Goal: Task Accomplishment & Management: Manage account settings

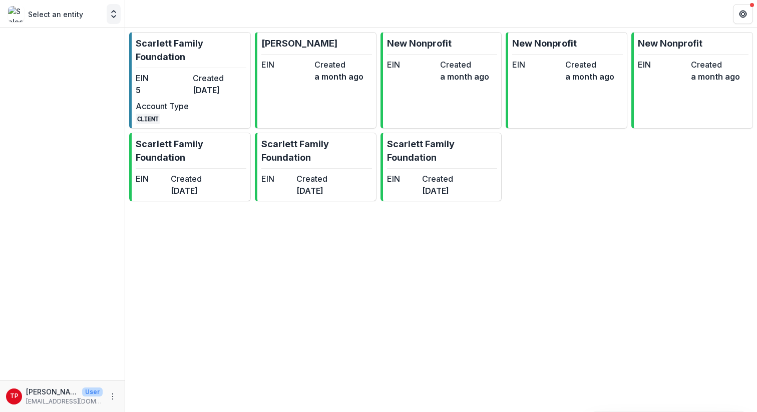
click at [114, 16] on icon "Open entity switcher" at bounding box center [114, 14] width 10 height 10
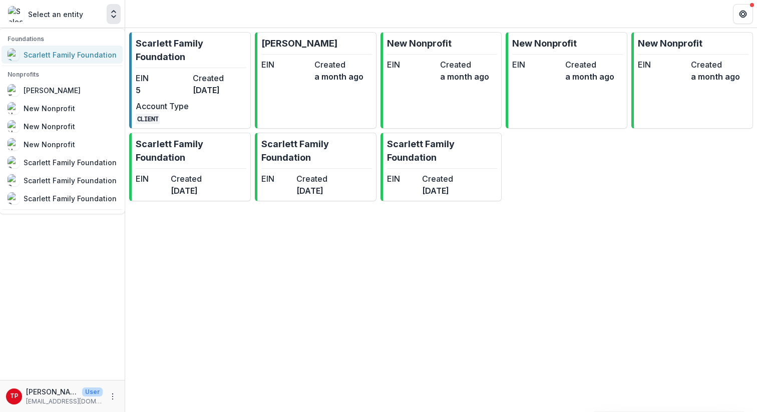
click at [60, 54] on div "Scarlett Family Foundation" at bounding box center [70, 55] width 93 height 11
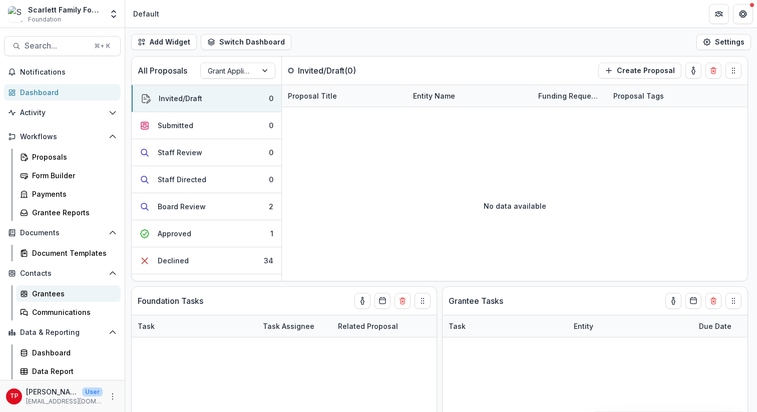
click at [48, 267] on div "Grantees" at bounding box center [72, 293] width 81 height 11
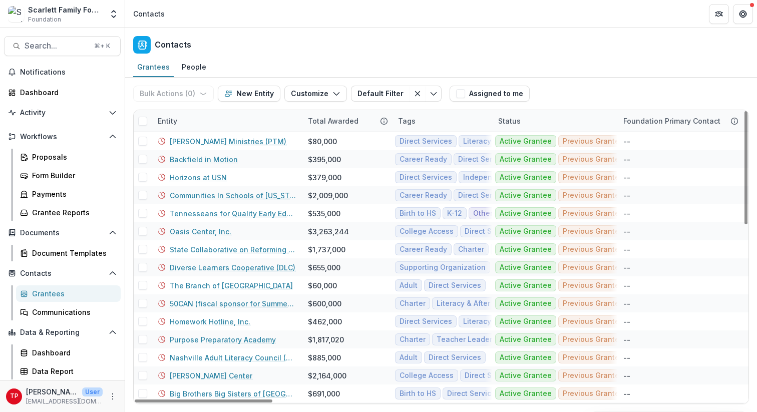
click at [211, 118] on div "Entity" at bounding box center [227, 121] width 150 height 22
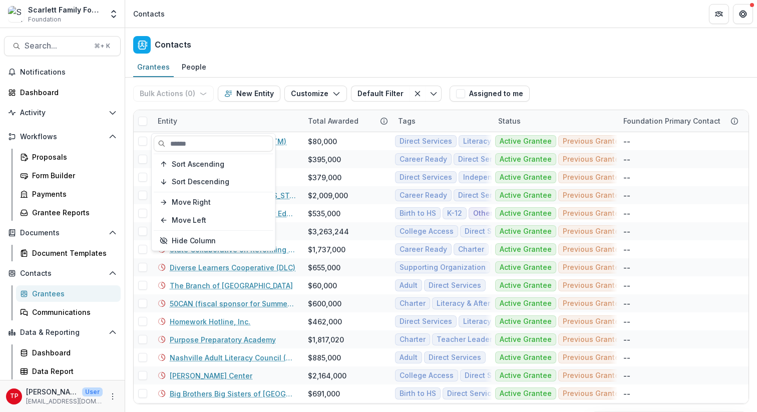
click at [270, 53] on div "Contacts" at bounding box center [440, 43] width 631 height 30
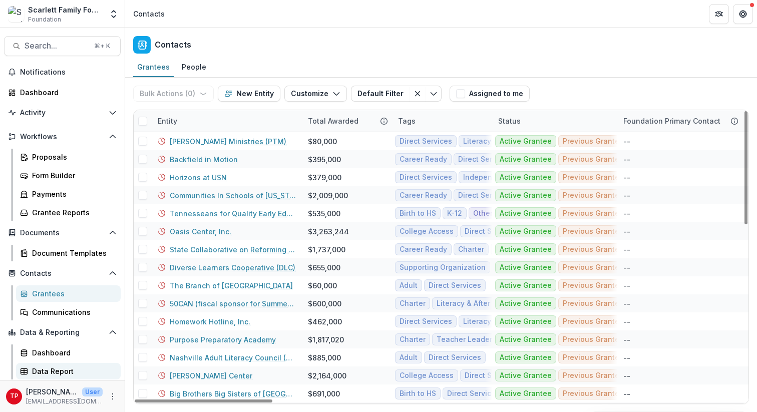
click at [45, 267] on div "Data Report" at bounding box center [72, 371] width 81 height 11
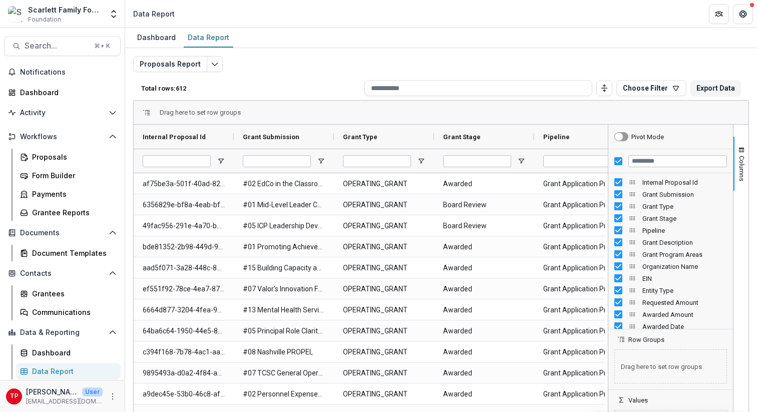
drag, startPoint x: 658, startPoint y: 206, endPoint x: 657, endPoint y: 199, distance: 7.1
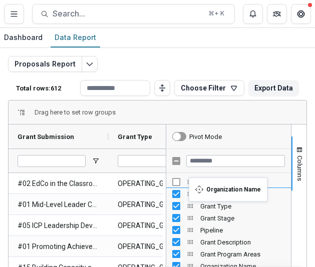
drag, startPoint x: 190, startPoint y: 232, endPoint x: 194, endPoint y: 184, distance: 48.2
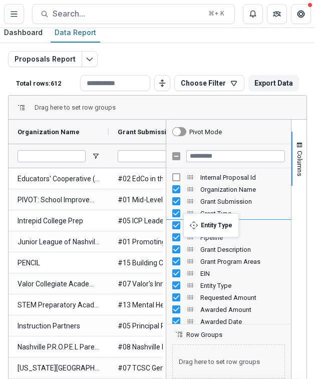
drag, startPoint x: 187, startPoint y: 286, endPoint x: 188, endPoint y: 219, distance: 66.6
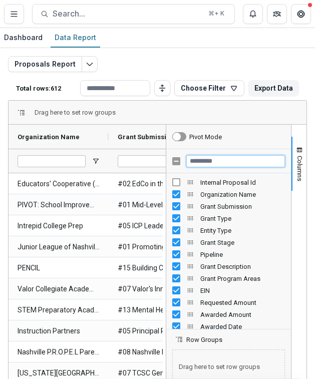
click at [203, 159] on input "Filter Columns Input" at bounding box center [235, 161] width 99 height 12
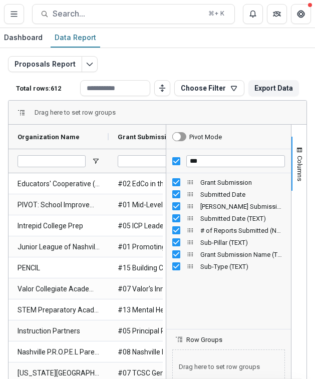
click at [224, 267] on div "Grant Submission Submitted Date [PERSON_NAME] Submission Id Submitted Date (TEX…" at bounding box center [228, 251] width 125 height 156
drag, startPoint x: 187, startPoint y: 266, endPoint x: 188, endPoint y: 174, distance: 91.6
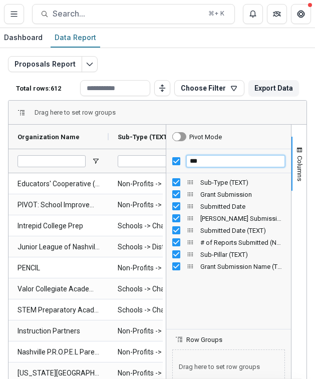
click at [203, 162] on input "***" at bounding box center [235, 161] width 99 height 12
type input "*"
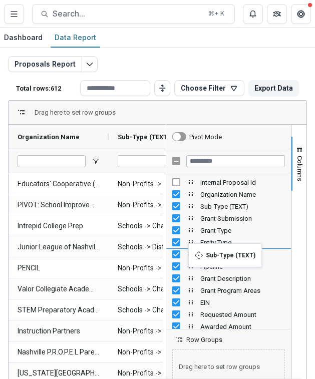
drag, startPoint x: 185, startPoint y: 206, endPoint x: 193, endPoint y: 249, distance: 43.9
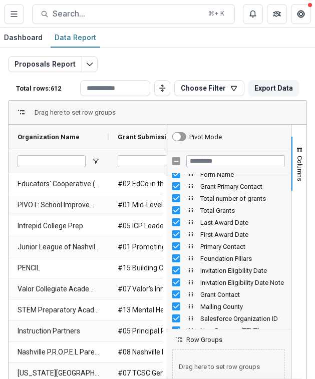
scroll to position [865, 0]
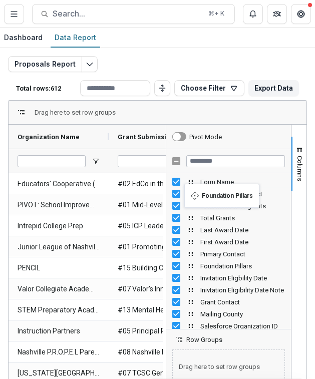
drag, startPoint x: 187, startPoint y: 265, endPoint x: 189, endPoint y: 190, distance: 75.1
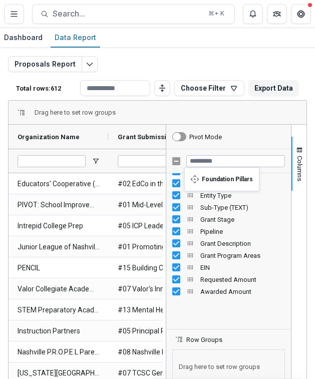
scroll to position [0, 0]
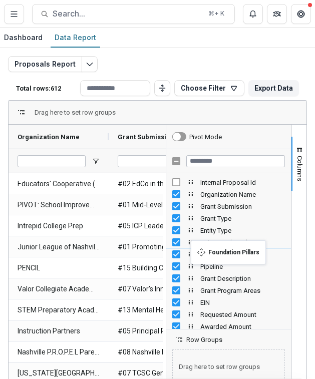
drag, startPoint x: 188, startPoint y: 195, endPoint x: 196, endPoint y: 246, distance: 52.2
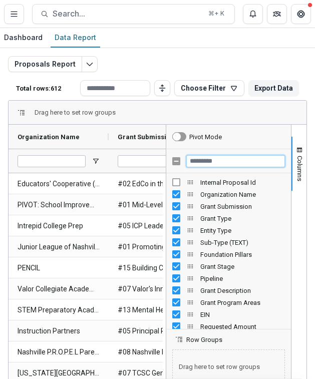
click at [204, 163] on input "Filter Columns Input" at bounding box center [235, 161] width 99 height 12
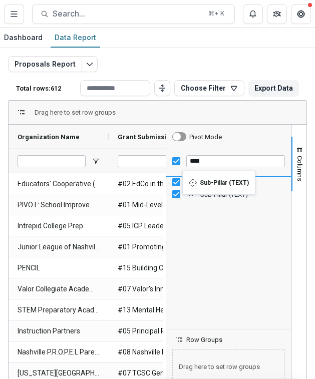
drag, startPoint x: 188, startPoint y: 196, endPoint x: 187, endPoint y: 177, distance: 19.0
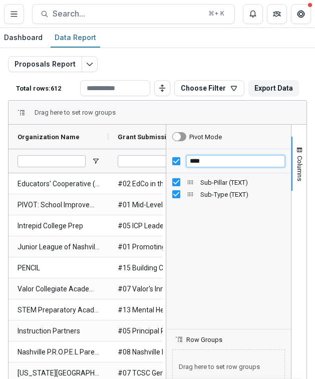
click at [201, 161] on input "****" at bounding box center [235, 161] width 99 height 12
type input "*"
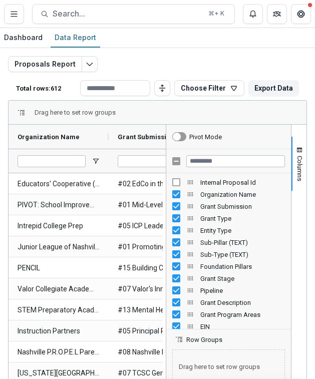
drag, startPoint x: 225, startPoint y: 254, endPoint x: 226, endPoint y: 236, distance: 18.0
drag, startPoint x: 189, startPoint y: 253, endPoint x: 189, endPoint y: 235, distance: 17.5
drag, startPoint x: 187, startPoint y: 267, endPoint x: 187, endPoint y: 249, distance: 18.0
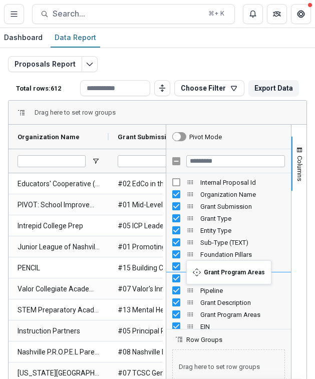
drag, startPoint x: 187, startPoint y: 314, endPoint x: 191, endPoint y: 267, distance: 47.7
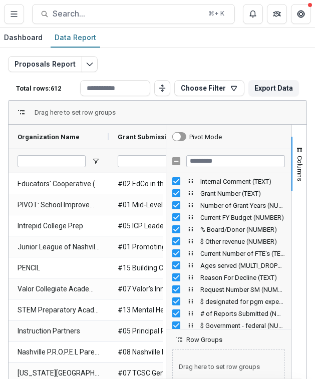
scroll to position [1562, 0]
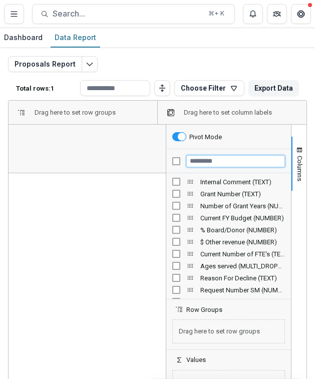
click at [197, 161] on input "Filter Columns Input" at bounding box center [235, 161] width 99 height 12
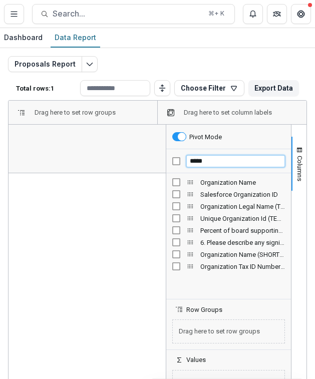
scroll to position [0, 0]
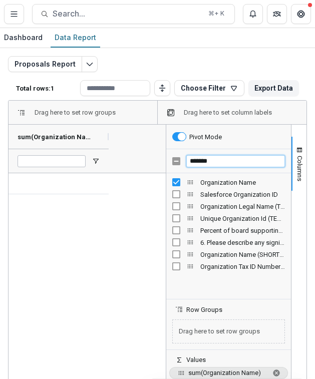
click at [215, 157] on input "*******" at bounding box center [235, 161] width 99 height 12
type input "*"
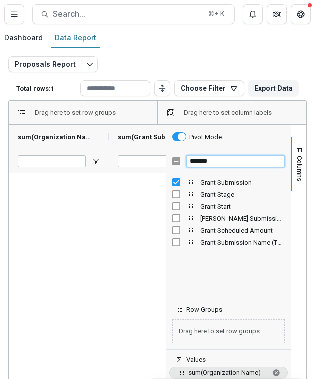
click at [212, 160] on input "*******" at bounding box center [235, 161] width 99 height 12
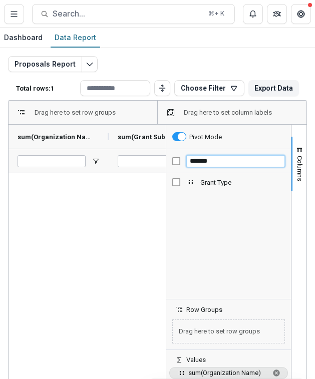
type input "*******"
drag, startPoint x: 210, startPoint y: 161, endPoint x: 166, endPoint y: 162, distance: 44.1
click at [166, 162] on div "*******" at bounding box center [228, 161] width 125 height 24
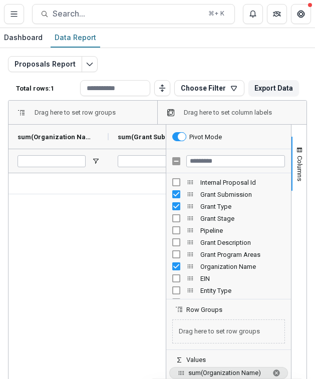
click at [97, 221] on div at bounding box center [87, 310] width 157 height 274
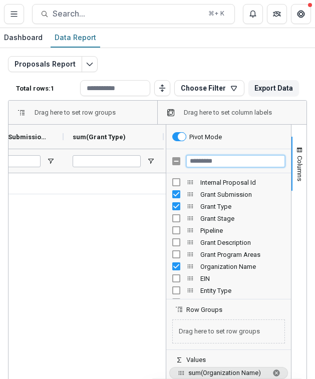
click at [197, 162] on input "Filter Columns Input" at bounding box center [235, 161] width 99 height 12
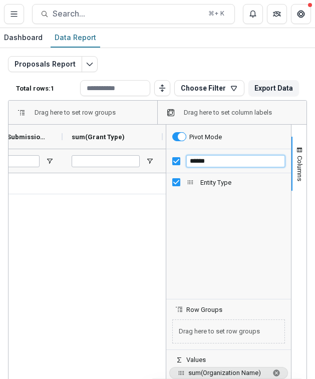
click at [206, 162] on input "******" at bounding box center [235, 161] width 99 height 12
type input "*"
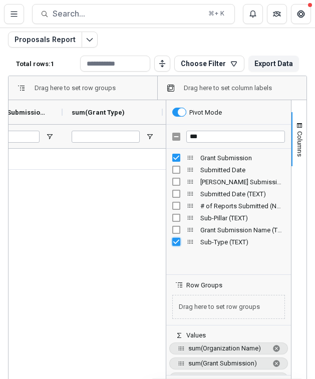
scroll to position [22, 0]
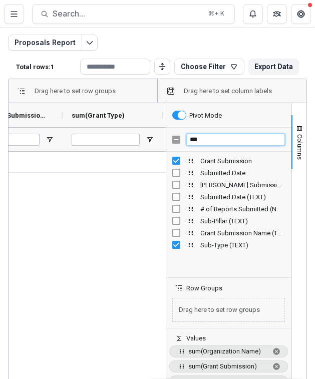
click at [198, 139] on input "***" at bounding box center [235, 140] width 99 height 12
type input "*"
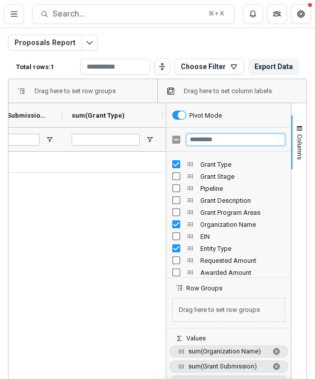
scroll to position [28, 0]
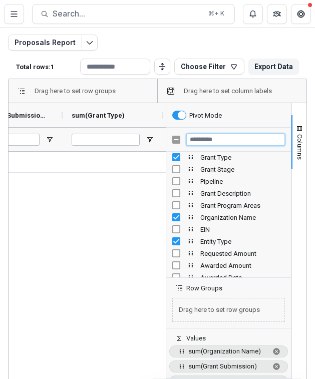
click at [211, 140] on input "Filter Columns Input" at bounding box center [235, 140] width 99 height 12
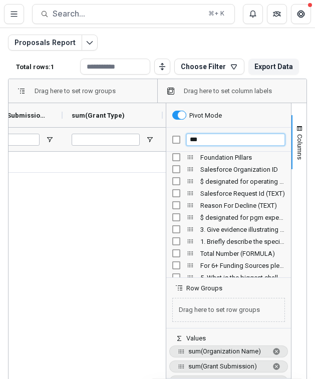
scroll to position [0, 0]
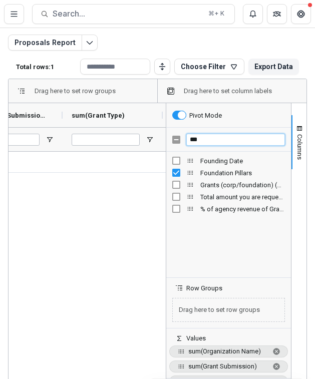
click at [199, 141] on input "***" at bounding box center [235, 140] width 99 height 12
type input "*"
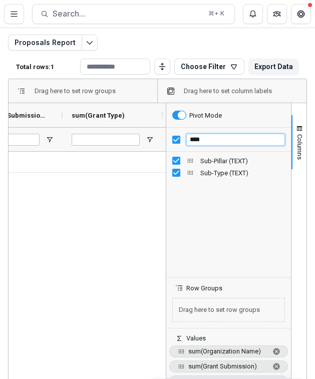
click at [202, 139] on input "****" at bounding box center [235, 140] width 99 height 12
type input "*"
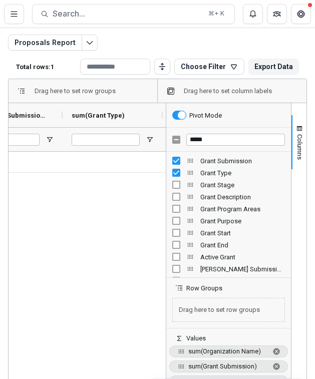
click at [217, 209] on span "Grant Program Areas" at bounding box center [242, 209] width 85 height 8
click at [208, 141] on input "*****" at bounding box center [235, 140] width 99 height 12
type input "*"
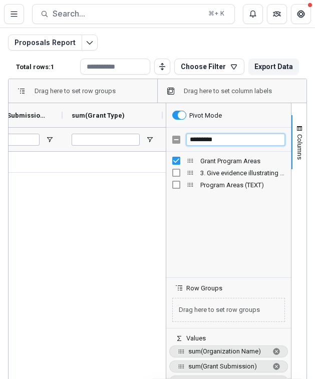
drag, startPoint x: 220, startPoint y: 139, endPoint x: 181, endPoint y: 139, distance: 39.0
click at [181, 139] on div "*********" at bounding box center [228, 140] width 125 height 24
click at [204, 139] on input "****" at bounding box center [235, 140] width 99 height 12
type input "*"
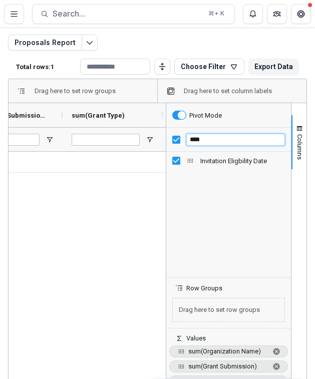
click at [208, 137] on input "****" at bounding box center [235, 140] width 99 height 12
type input "*"
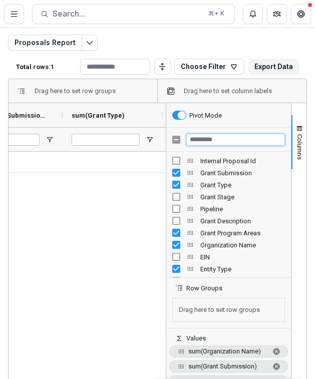
click at [196, 140] on input "Filter Columns Input" at bounding box center [235, 140] width 99 height 12
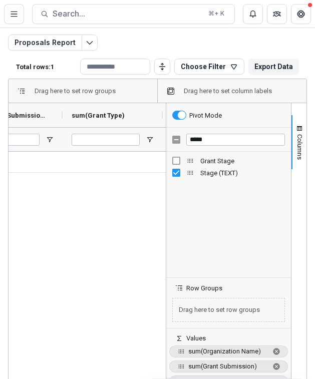
click at [173, 156] on div "Grant Stage" at bounding box center [228, 161] width 113 height 12
click at [170, 140] on div "*****" at bounding box center [228, 140] width 125 height 24
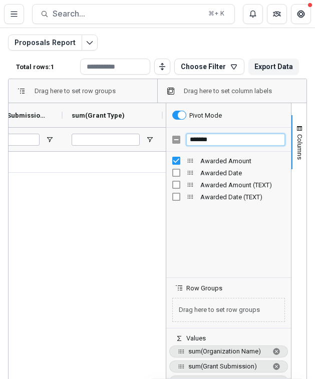
click at [173, 138] on div "*******" at bounding box center [228, 140] width 125 height 24
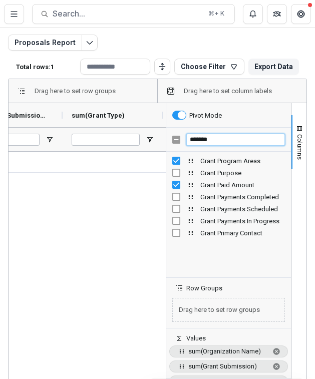
click at [215, 140] on input "*******" at bounding box center [235, 140] width 99 height 12
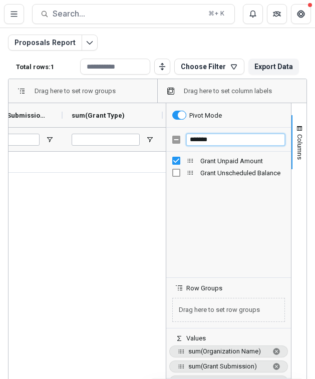
click at [212, 139] on input "*******" at bounding box center [235, 140] width 99 height 12
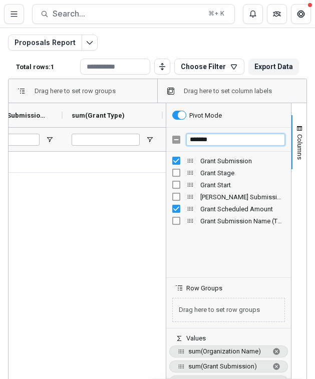
click at [213, 138] on input "*******" at bounding box center [235, 140] width 99 height 12
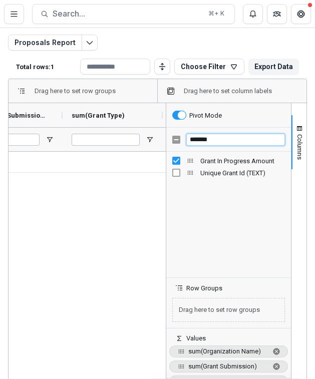
click at [208, 142] on input "*******" at bounding box center [235, 140] width 99 height 12
click at [219, 136] on input "*******" at bounding box center [235, 140] width 99 height 12
type input "*"
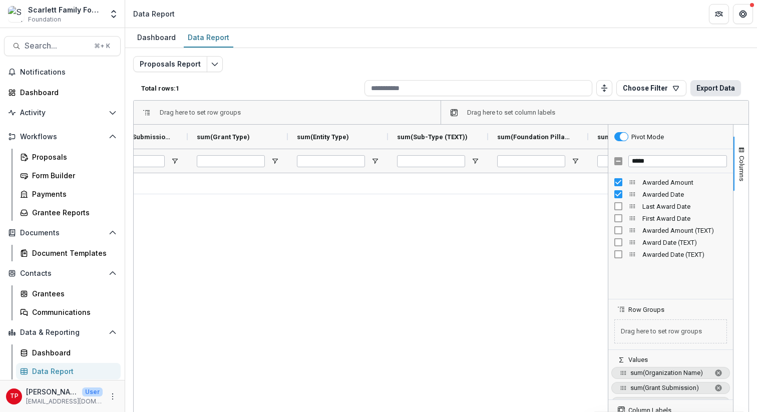
click at [387, 87] on button "Export Data" at bounding box center [715, 88] width 51 height 16
click at [387, 86] on icon "button" at bounding box center [676, 88] width 6 height 5
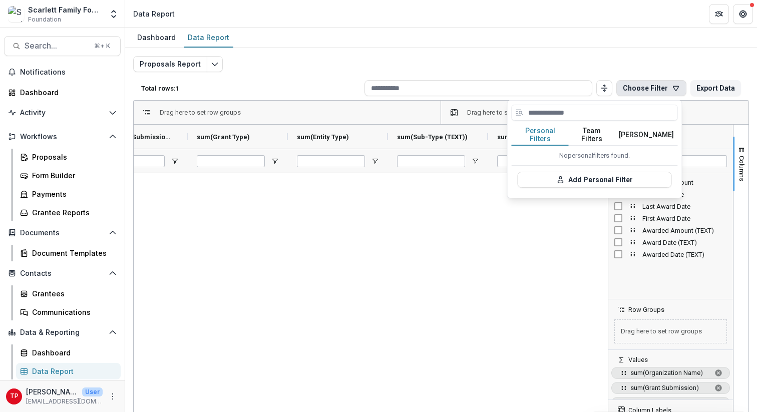
click at [387, 86] on icon "button" at bounding box center [676, 88] width 6 height 5
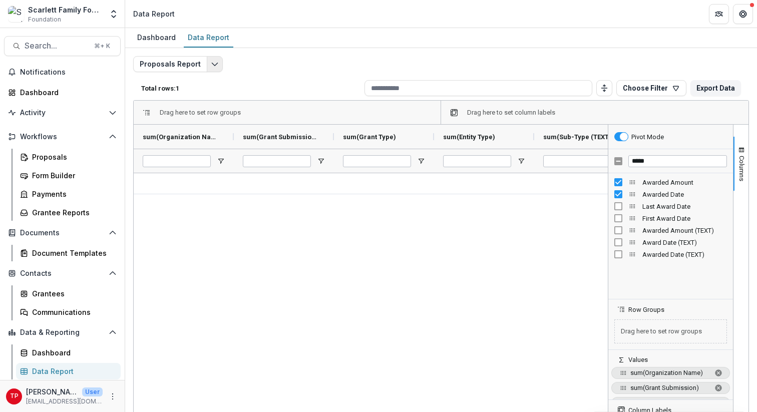
click at [212, 64] on polyline "Edit selected report" at bounding box center [215, 64] width 6 height 3
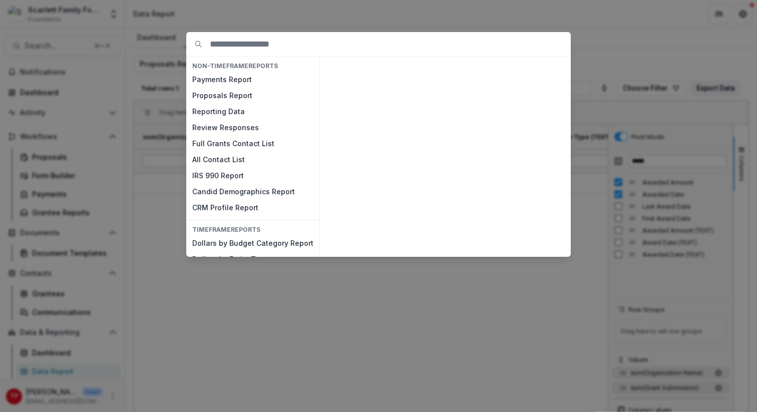
click at [379, 19] on div "NON-TIMEFRAME Reports Payments Report Proposals Report Reporting Data Review Re…" at bounding box center [378, 206] width 757 height 412
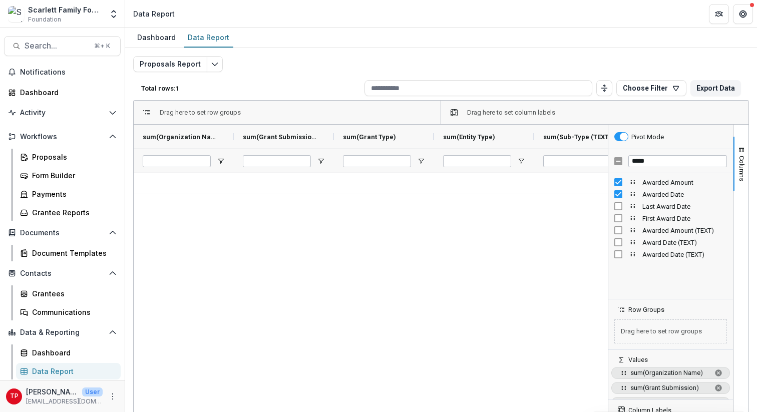
click at [387, 219] on div at bounding box center [371, 310] width 474 height 274
click at [387, 89] on button "Choose Filter" at bounding box center [651, 88] width 70 height 16
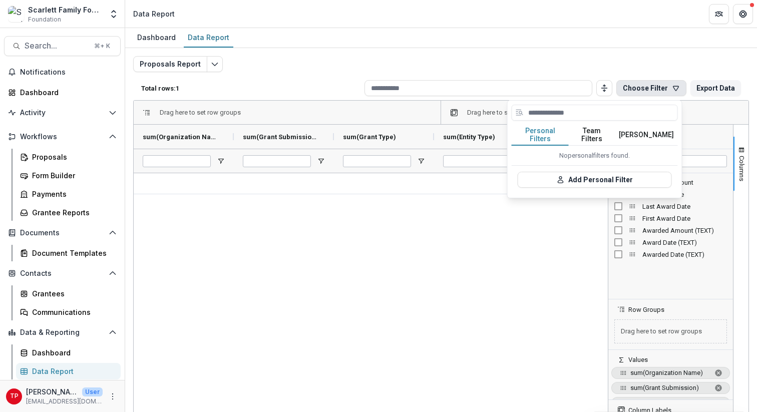
click at [387, 223] on div at bounding box center [371, 310] width 474 height 274
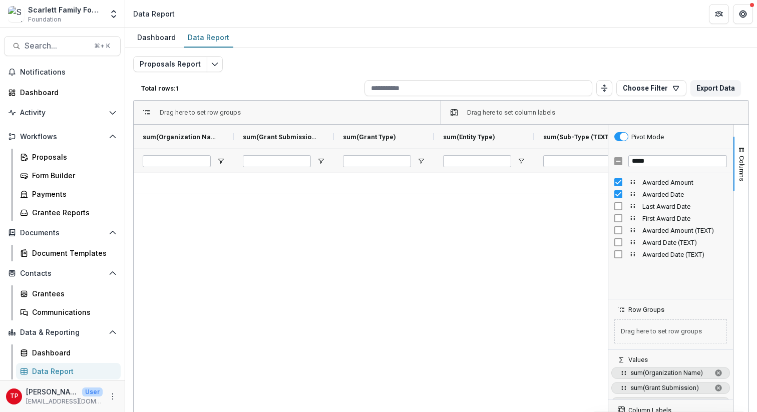
click at [387, 267] on span "Row Groups" at bounding box center [646, 310] width 36 height 8
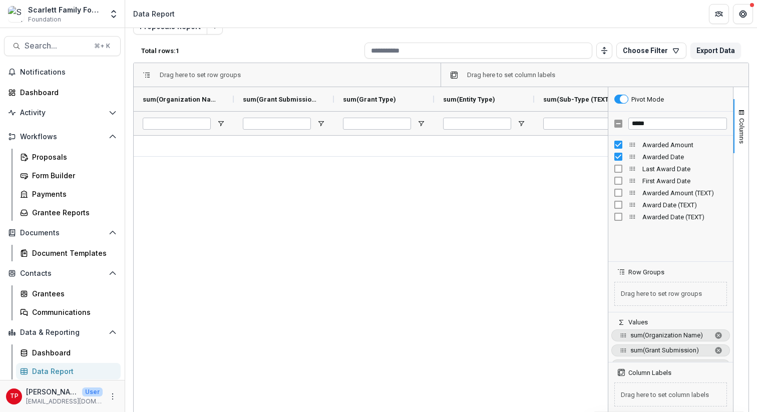
scroll to position [39, 0]
click at [387, 267] on span "sum of Organization Name. Press ENTER to change the aggregation type. Press DEL…" at bounding box center [718, 334] width 8 height 8
click at [387, 267] on span "sum of Grant Submission. Press ENTER to change the aggregation type. Press DELE…" at bounding box center [718, 334] width 8 height 8
click at [387, 267] on span "sum of Grant Type. Press ENTER to change the aggregation type. Press DELETE to …" at bounding box center [718, 334] width 8 height 8
click at [387, 267] on span "sum of Entity Type. Press ENTER to change the aggregation type. Press DELETE to…" at bounding box center [718, 334] width 8 height 8
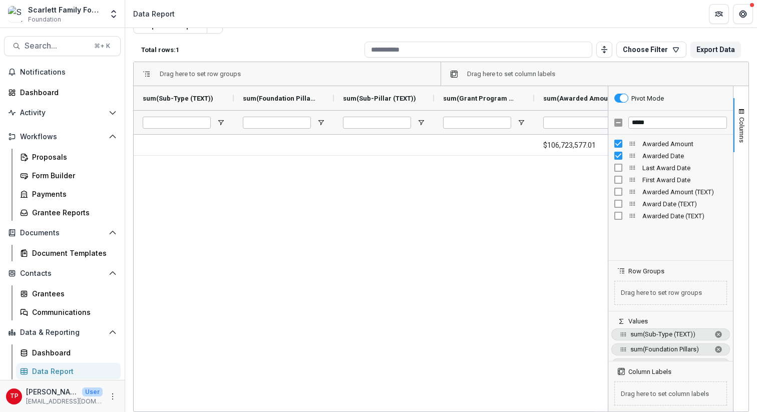
click at [387, 267] on span "sum of Sub-Type (TEXT). Press ENTER to change the aggregation type. Press DELET…" at bounding box center [718, 334] width 8 height 8
click at [387, 267] on span "sum of Foundation Pillars. Press ENTER to change the aggregation type. Press DE…" at bounding box center [718, 334] width 8 height 8
click at [387, 267] on span "sum of Sub-Pillar (TEXT). Press ENTER to change the aggregation type. Press DEL…" at bounding box center [718, 334] width 8 height 8
click at [387, 267] on span "sum of Grant Program Areas. Press ENTER to change the aggregation type. Press D…" at bounding box center [718, 334] width 8 height 8
click at [387, 267] on span "sum of Tags. Press ENTER to change the aggregation type. Press DELETE to remove" at bounding box center [718, 334] width 8 height 8
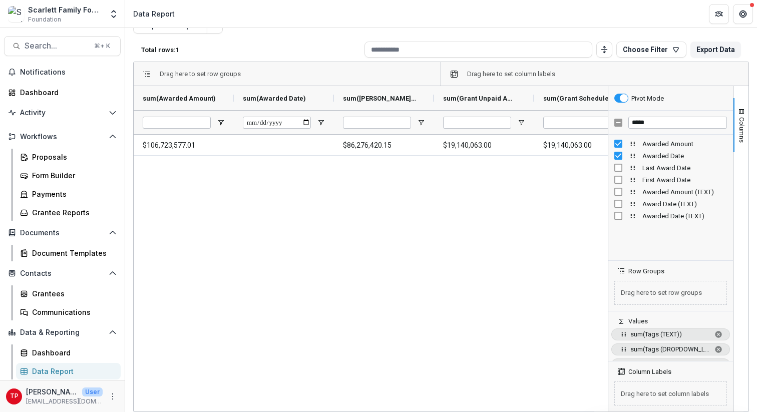
click at [387, 267] on span "sum of Tags (TEXT). Press ENTER to change the aggregation type. Press DELETE to…" at bounding box center [718, 334] width 8 height 8
click at [387, 267] on span "sum of Tags (DROPDOWN_LIST). Press ENTER to change the aggregation type. Press …" at bounding box center [718, 334] width 8 height 8
click at [387, 267] on span "sum of Invitation Eligbility Date. Press ENTER to change the aggregation type. …" at bounding box center [718, 334] width 8 height 8
click at [387, 267] on span "sum of Stage (TEXT). Press ENTER to change the aggregation type. Press DELETE t…" at bounding box center [718, 334] width 8 height 8
click at [387, 267] on span "sum of Awarded Amount. Press ENTER to change the aggregation type. Press DELETE…" at bounding box center [718, 334] width 8 height 8
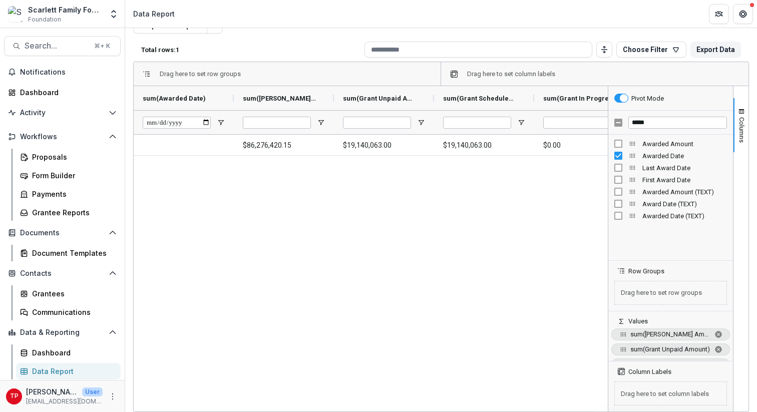
click at [387, 267] on span "sum of Grant Paid Amount. Press ENTER to change the aggregation type. Press DEL…" at bounding box center [718, 334] width 8 height 8
click at [387, 267] on span "sum of Grant Unpaid Amount. Press ENTER to change the aggregation type. Press D…" at bounding box center [718, 334] width 8 height 8
click at [387, 267] on span "sum of Grant Scheduled Amount. Press ENTER to change the aggregation type. Pres…" at bounding box center [718, 334] width 8 height 8
click at [387, 267] on span "sum of Grant In Progress Amount. Press ENTER to change the aggregation type. Pr…" at bounding box center [718, 334] width 8 height 8
click at [387, 267] on span "sum of Grant Unscheduled Balance. Press ENTER to change the aggregation type. P…" at bounding box center [718, 334] width 8 height 8
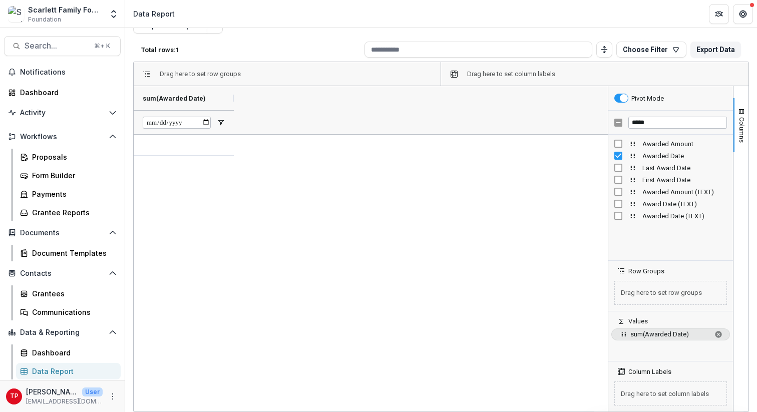
click at [387, 267] on span "sum of Awarded Date. Press ENTER to change the aggregation type. Press DELETE t…" at bounding box center [718, 334] width 8 height 8
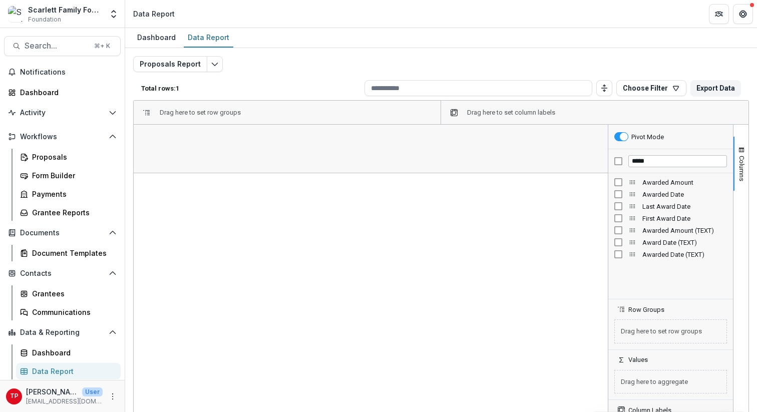
click at [63, 13] on div "Scarlett Family Foundation" at bounding box center [65, 10] width 75 height 11
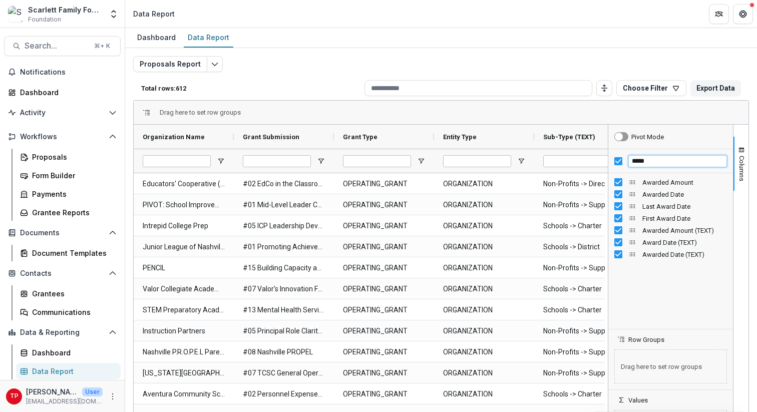
click at [387, 161] on input "*****" at bounding box center [677, 161] width 99 height 12
type input "*"
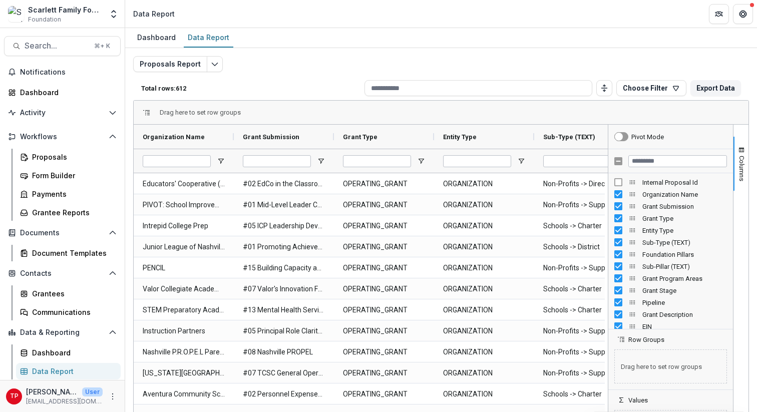
click at [387, 256] on span "Foundation Pillars" at bounding box center [684, 255] width 85 height 8
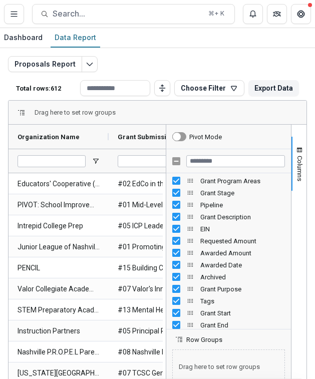
scroll to position [99, 0]
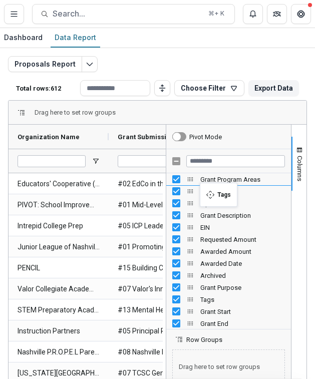
drag, startPoint x: 186, startPoint y: 299, endPoint x: 205, endPoint y: 189, distance: 112.1
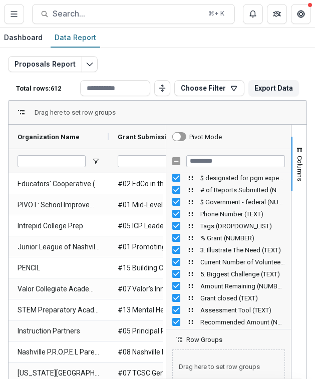
scroll to position [1684, 0]
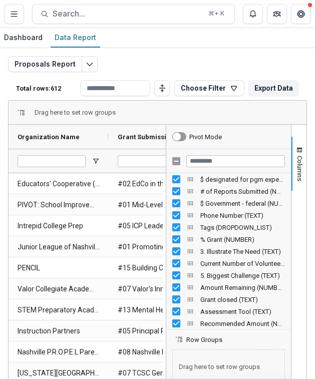
click at [186, 227] on span "Tags (DROPDOWN_LIST) Column" at bounding box center [190, 227] width 8 height 8
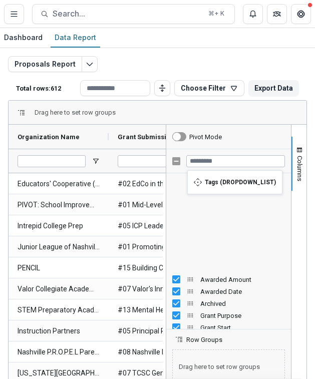
scroll to position [0, 0]
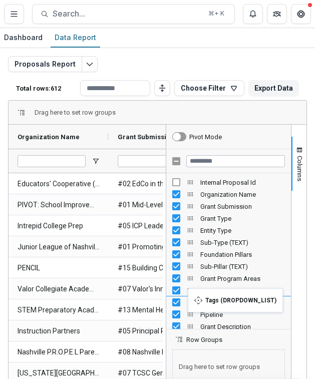
drag, startPoint x: 187, startPoint y: 228, endPoint x: 193, endPoint y: 294, distance: 66.3
drag, startPoint x: 188, startPoint y: 240, endPoint x: 192, endPoint y: 296, distance: 56.7
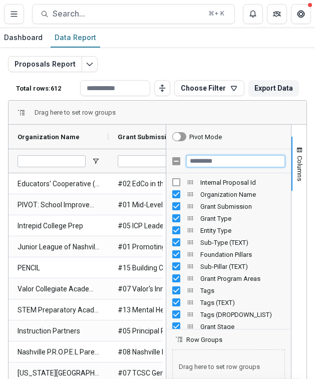
click at [220, 165] on input "Filter Columns Input" at bounding box center [235, 161] width 99 height 12
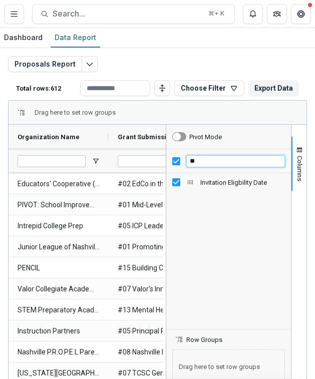
type input "*"
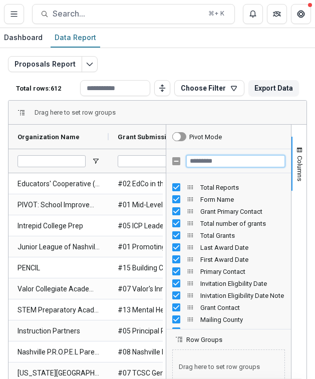
scroll to position [890, 0]
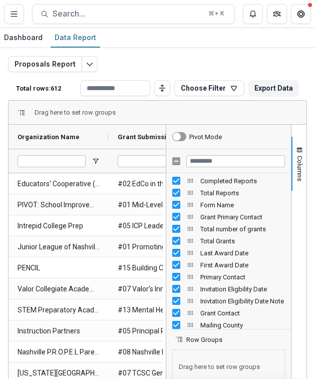
click at [188, 267] on span "Invitation Eligbility Date Column" at bounding box center [190, 289] width 8 height 8
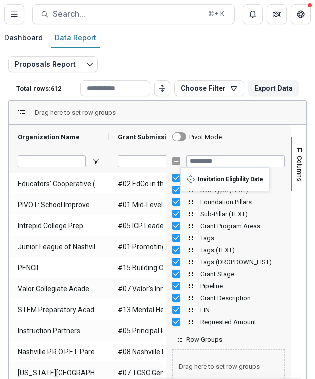
scroll to position [0, 0]
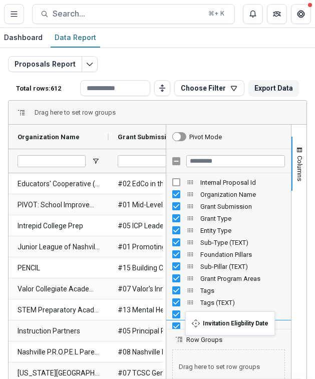
drag, startPoint x: 187, startPoint y: 290, endPoint x: 190, endPoint y: 317, distance: 27.7
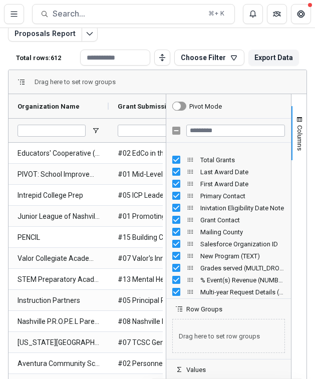
scroll to position [949, 0]
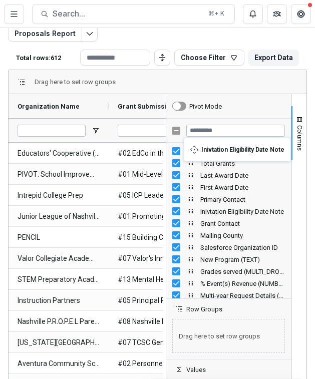
drag, startPoint x: 187, startPoint y: 210, endPoint x: 189, endPoint y: 144, distance: 66.6
drag, startPoint x: 189, startPoint y: 144, endPoint x: 188, endPoint y: 138, distance: 5.5
click at [188, 138] on div "Total number of grants Total Grants Last Award Date First Award Date Primary Co…" at bounding box center [228, 208] width 125 height 181
click at [187, 209] on span "Inivtation Eligibility Date Note Column" at bounding box center [190, 211] width 8 height 8
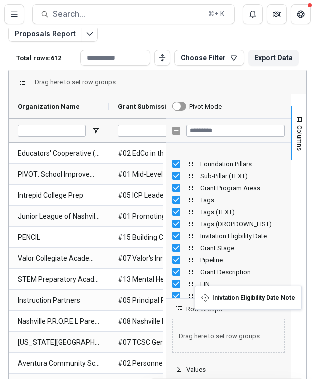
scroll to position [80, 0]
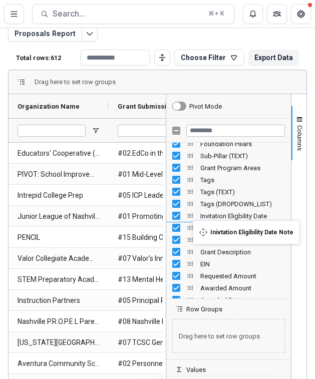
drag, startPoint x: 186, startPoint y: 209, endPoint x: 198, endPoint y: 226, distance: 20.5
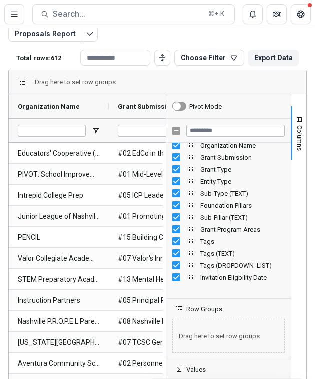
scroll to position [0, 0]
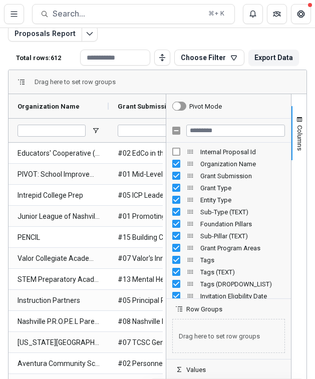
click at [236, 258] on span "Tags" at bounding box center [242, 260] width 85 height 8
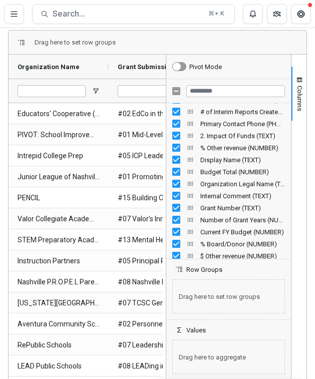
scroll to position [1506, 0]
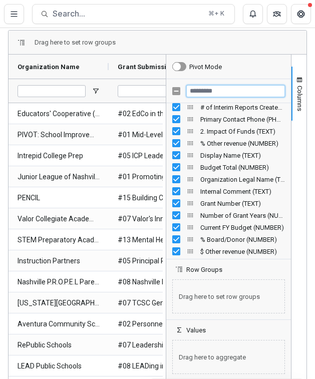
click at [204, 91] on input "Filter Columns Input" at bounding box center [235, 91] width 99 height 12
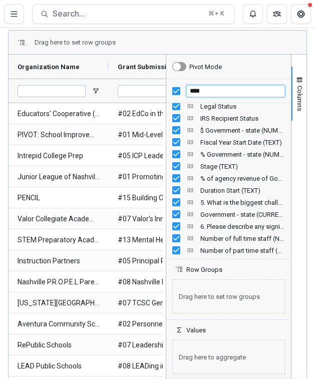
scroll to position [0, 0]
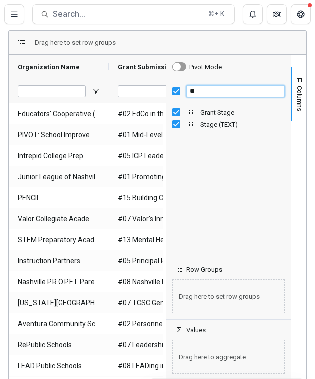
type input "*"
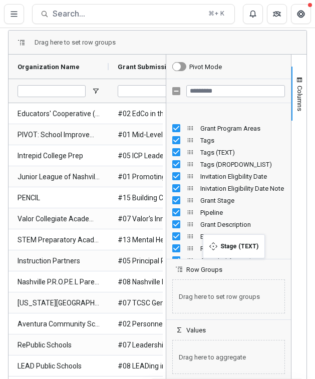
scroll to position [100, 0]
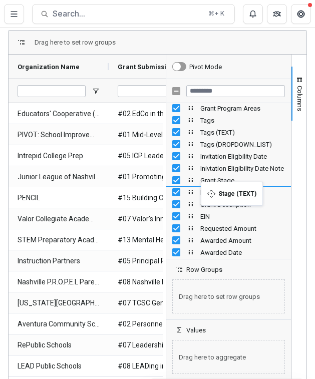
drag, startPoint x: 188, startPoint y: 180, endPoint x: 206, endPoint y: 188, distance: 19.5
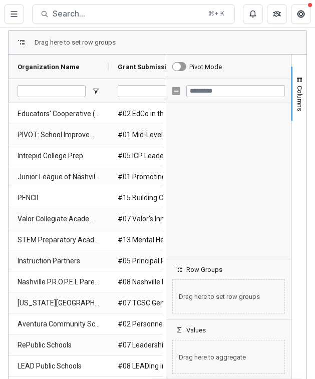
scroll to position [1876, 0]
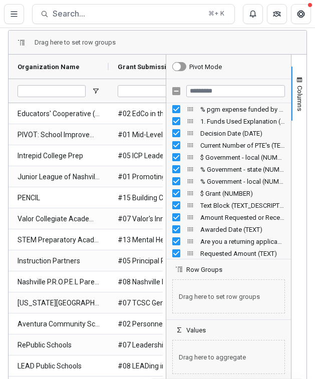
click at [202, 190] on span "$ Grant (NUMBER)" at bounding box center [242, 194] width 85 height 8
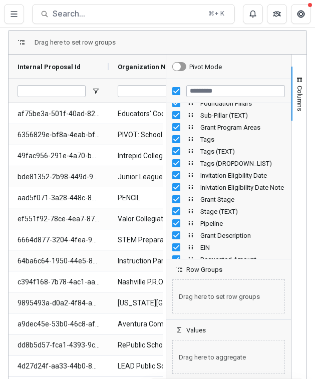
scroll to position [83, 0]
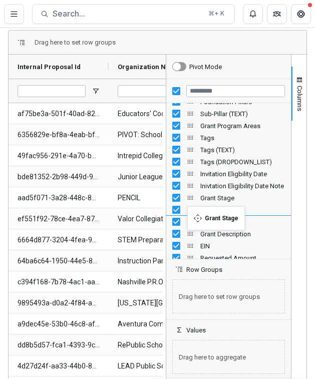
drag, startPoint x: 189, startPoint y: 198, endPoint x: 192, endPoint y: 212, distance: 14.9
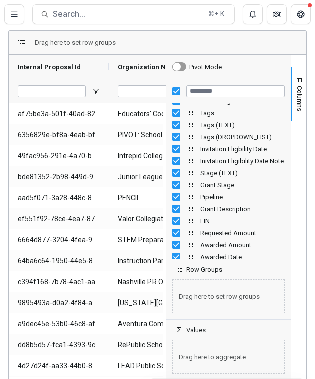
scroll to position [113, 0]
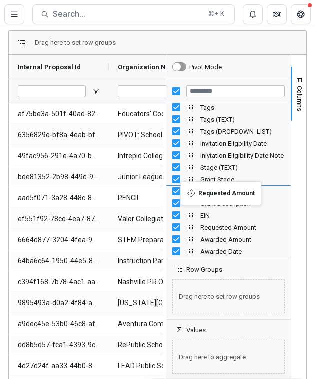
drag, startPoint x: 186, startPoint y: 227, endPoint x: 186, endPoint y: 187, distance: 40.5
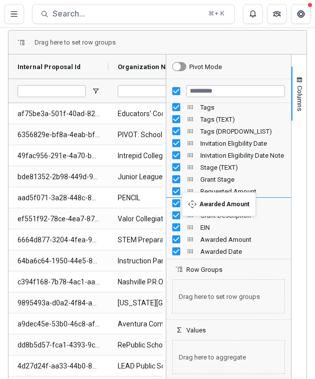
drag, startPoint x: 187, startPoint y: 241, endPoint x: 187, endPoint y: 198, distance: 42.5
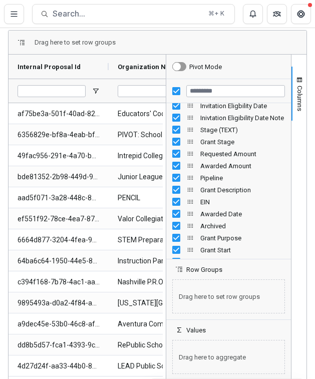
scroll to position [151, 0]
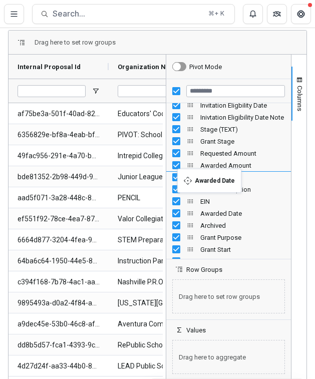
drag, startPoint x: 185, startPoint y: 214, endPoint x: 182, endPoint y: 175, distance: 39.1
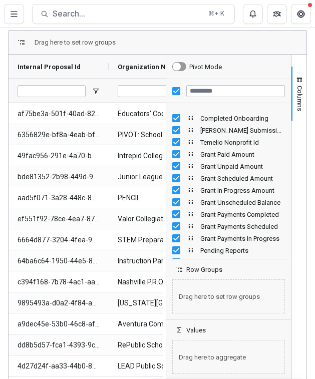
scroll to position [785, 0]
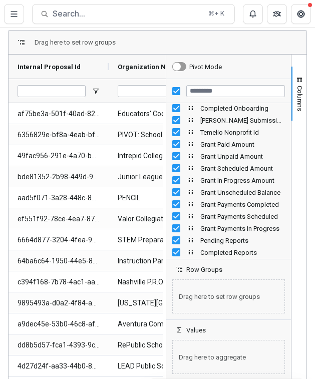
click at [189, 144] on span "Grant Paid Amount Column" at bounding box center [190, 144] width 8 height 8
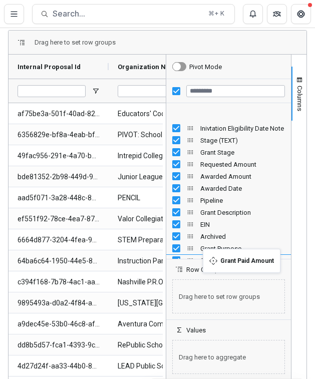
scroll to position [180, 0]
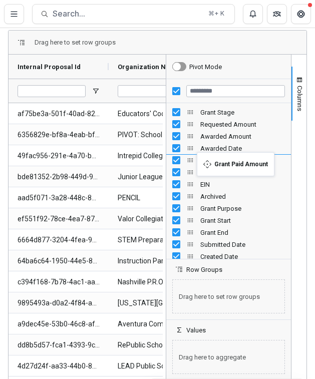
drag, startPoint x: 188, startPoint y: 145, endPoint x: 202, endPoint y: 158, distance: 18.8
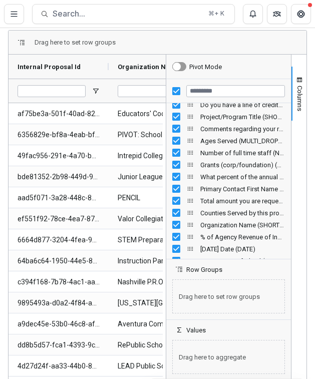
scroll to position [2309, 0]
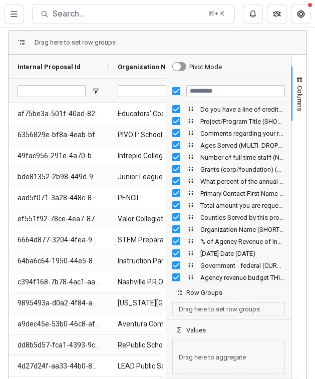
drag, startPoint x: 223, startPoint y: 258, endPoint x: 227, endPoint y: 348, distance: 89.6
click at [227, 267] on div "Pivot Mode Do you have a line of credit? (SINGLE_RESPONSE) Project/Program Titl…" at bounding box center [228, 217] width 125 height 325
drag, startPoint x: 225, startPoint y: 280, endPoint x: 227, endPoint y: 319, distance: 38.6
click at [227, 267] on div "Pivot Mode Do you have a line of credit? (SINGLE_RESPONSE) Project/Program Titl…" at bounding box center [228, 217] width 125 height 325
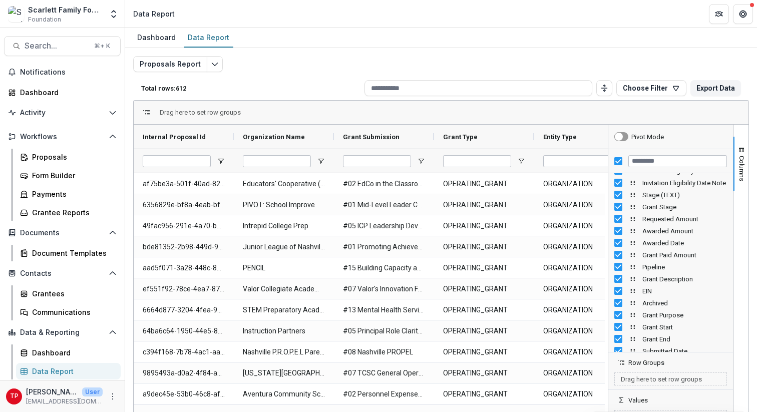
scroll to position [153, 0]
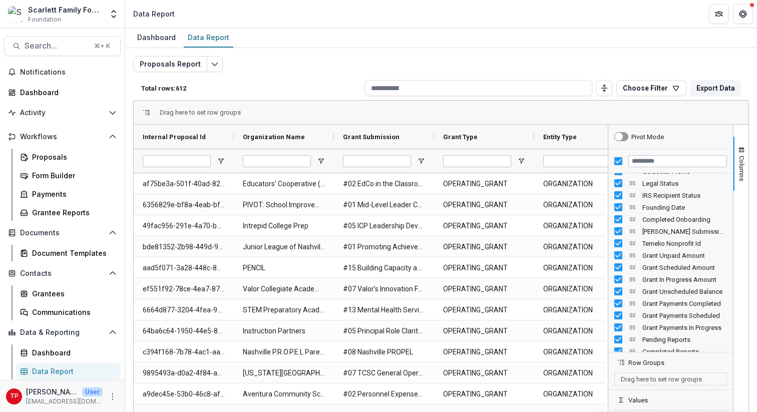
scroll to position [750, 0]
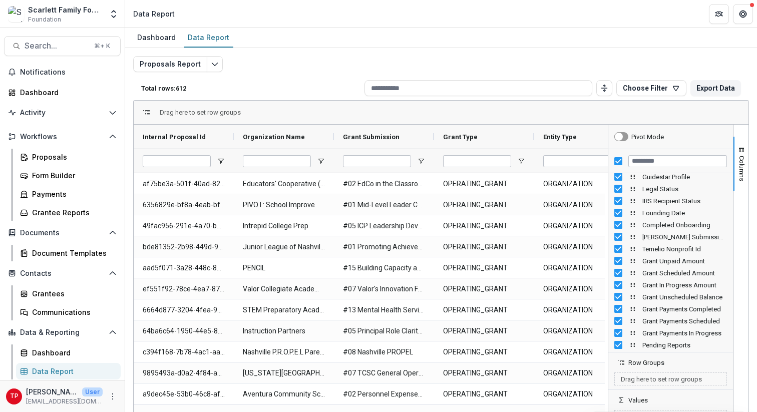
click at [630, 260] on span "Grant Unpaid Amount Column" at bounding box center [632, 261] width 8 height 8
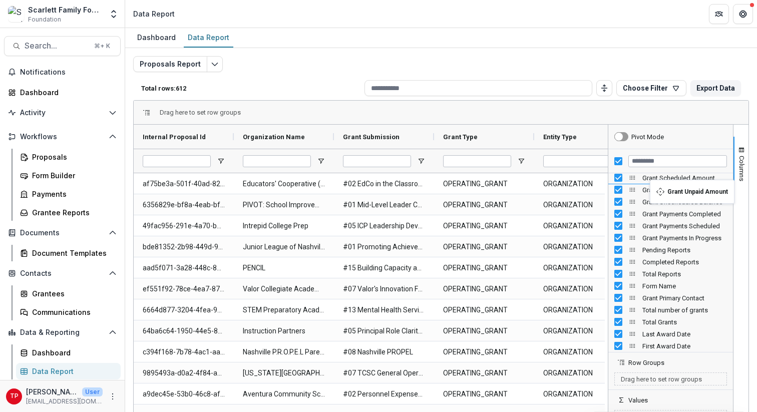
scroll to position [825, 0]
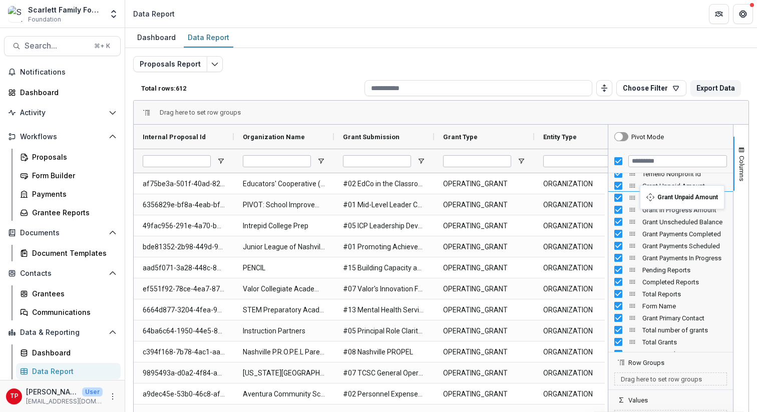
drag, startPoint x: 630, startPoint y: 260, endPoint x: 644, endPoint y: 191, distance: 70.6
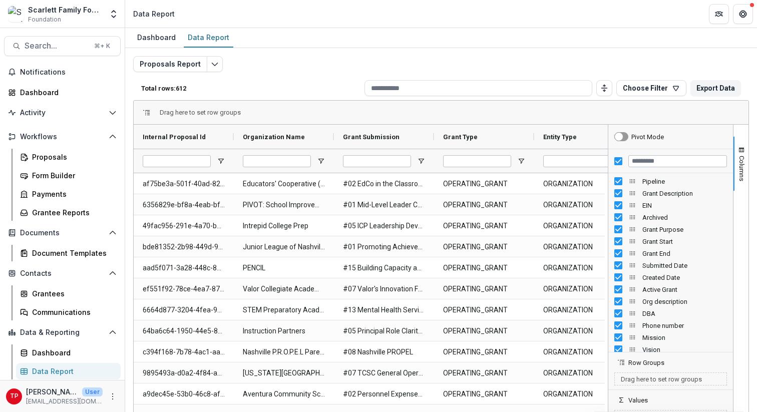
scroll to position [0, 0]
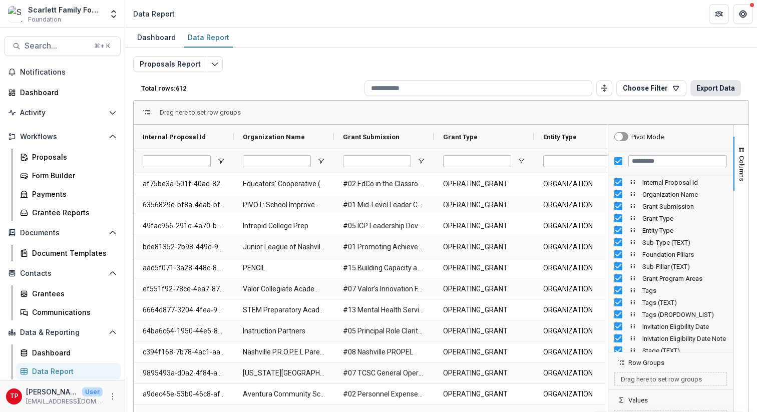
click at [701, 88] on button "Export Data" at bounding box center [715, 88] width 51 height 16
click at [114, 17] on icon "Open entity switcher" at bounding box center [114, 14] width 10 height 10
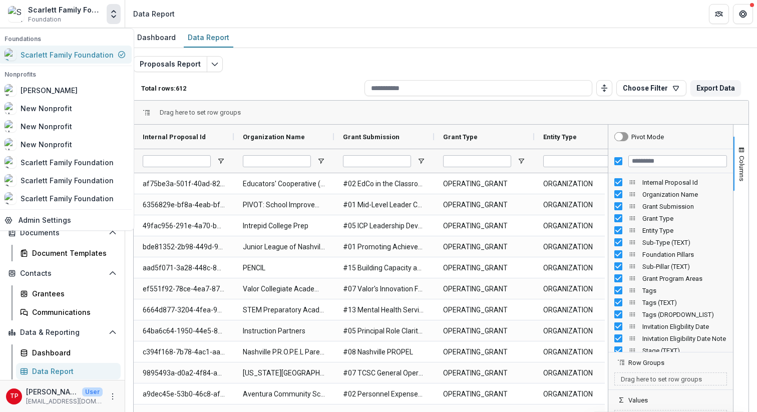
click at [51, 55] on div "Scarlett Family Foundation" at bounding box center [67, 55] width 93 height 11
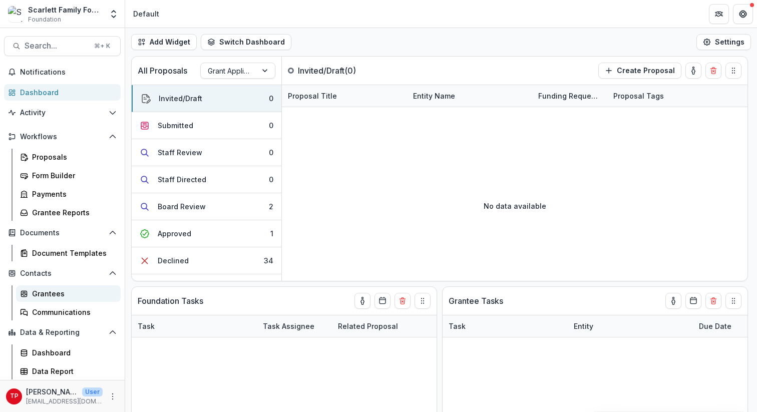
click at [55, 294] on div "Grantees" at bounding box center [72, 293] width 81 height 11
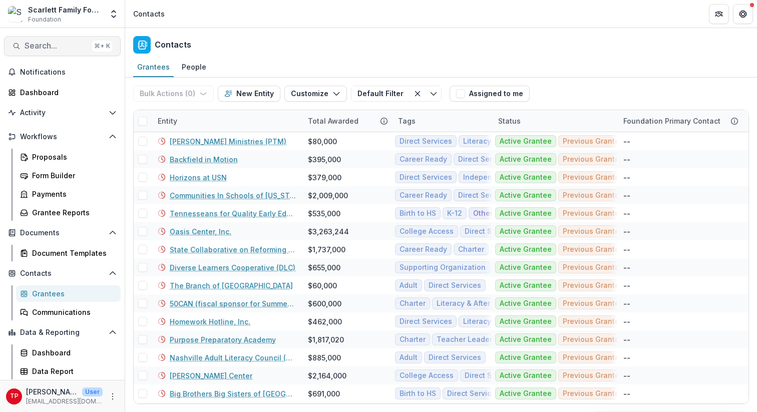
click at [56, 45] on span "Search..." at bounding box center [57, 46] width 64 height 10
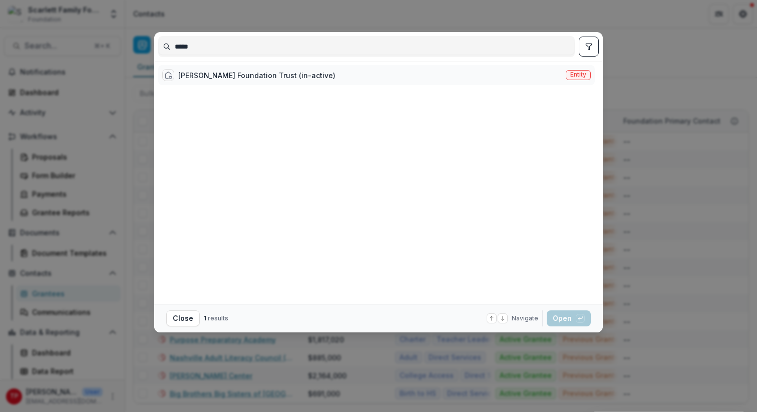
type input "*****"
click at [217, 76] on div "Ayers Foundation Trust (in-active)" at bounding box center [256, 75] width 157 height 11
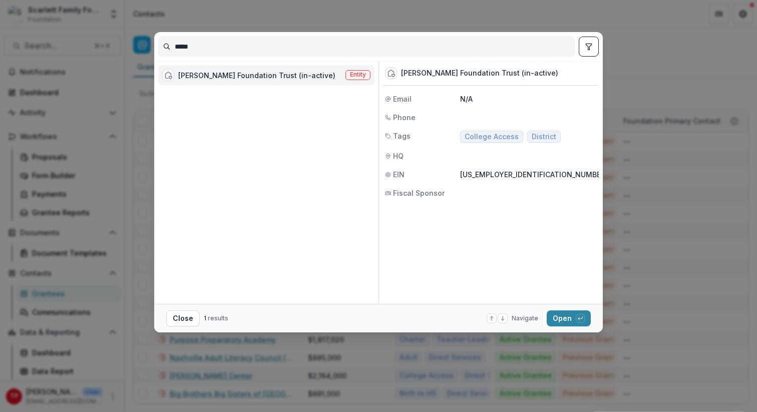
click at [359, 74] on span "Entity" at bounding box center [358, 74] width 16 height 7
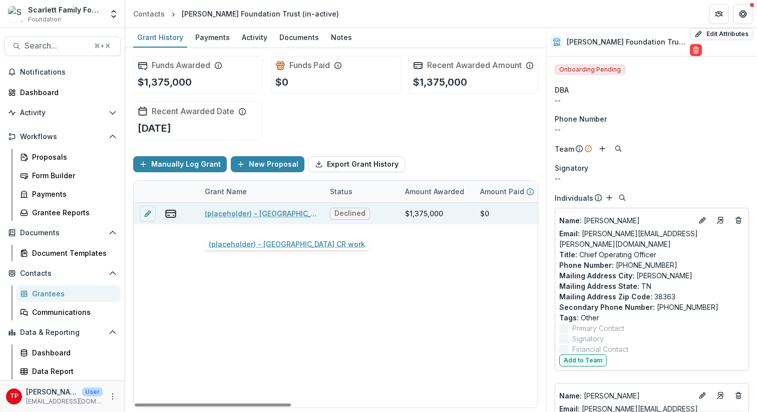
click at [241, 219] on link "(placeholder) - Houston County CR work" at bounding box center [261, 213] width 113 height 11
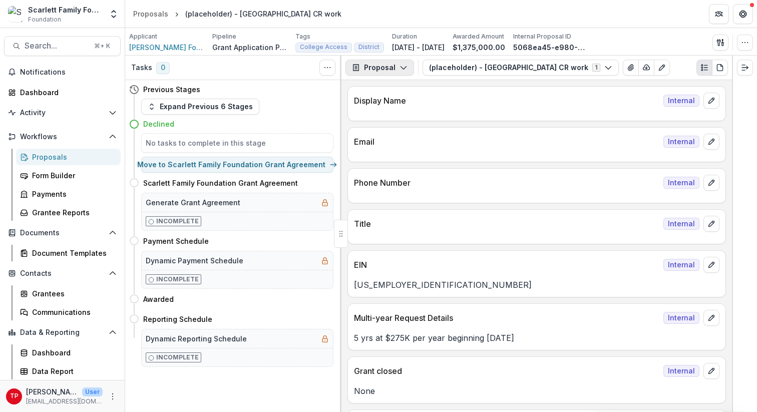
click at [402, 65] on icon "button" at bounding box center [403, 68] width 8 height 8
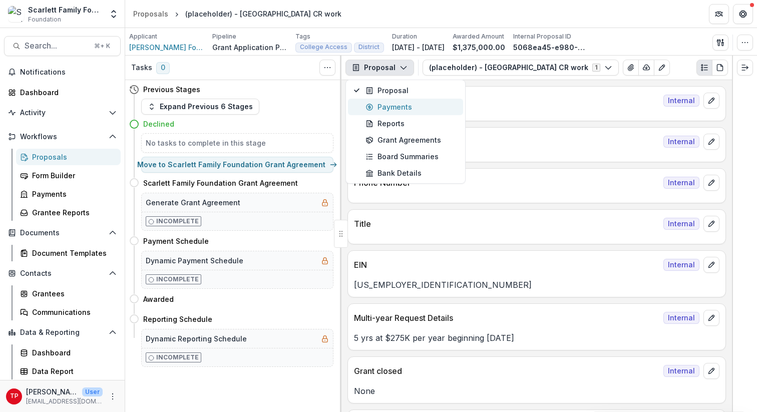
click at [402, 103] on div "Payments" at bounding box center [411, 107] width 92 height 11
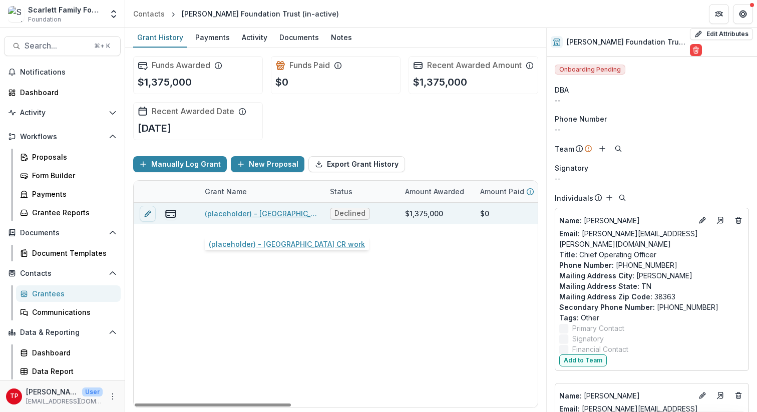
click at [284, 219] on link "(placeholder) - Houston County CR work" at bounding box center [261, 213] width 113 height 11
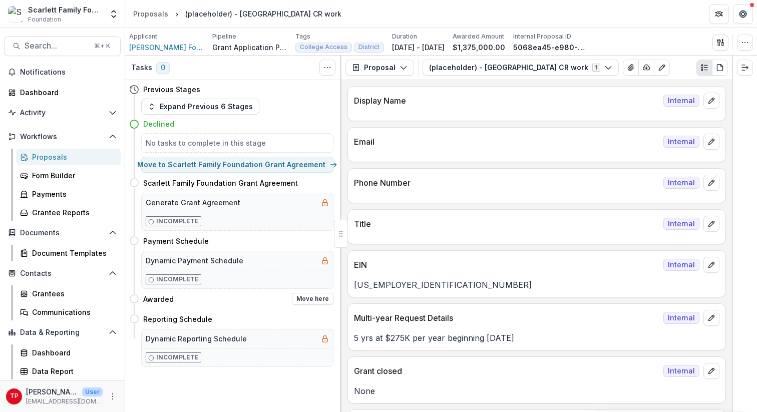
click at [134, 299] on icon at bounding box center [134, 299] width 10 height 10
click at [156, 299] on h4 "Awarded" at bounding box center [158, 299] width 31 height 11
click at [304, 296] on button "Move here" at bounding box center [313, 299] width 42 height 12
select select "*******"
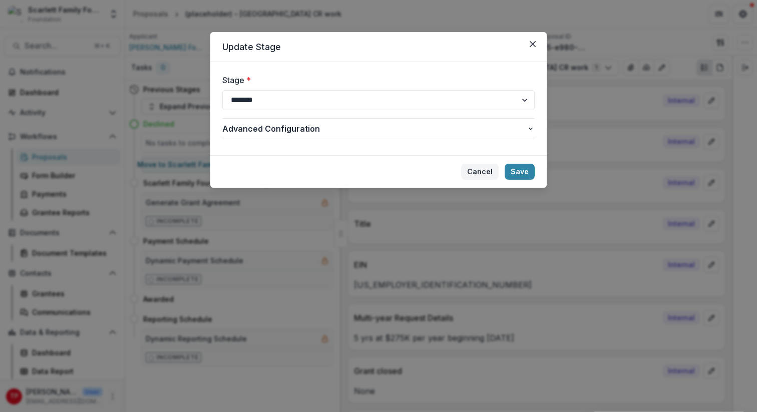
click at [483, 169] on button "Cancel" at bounding box center [480, 172] width 38 height 16
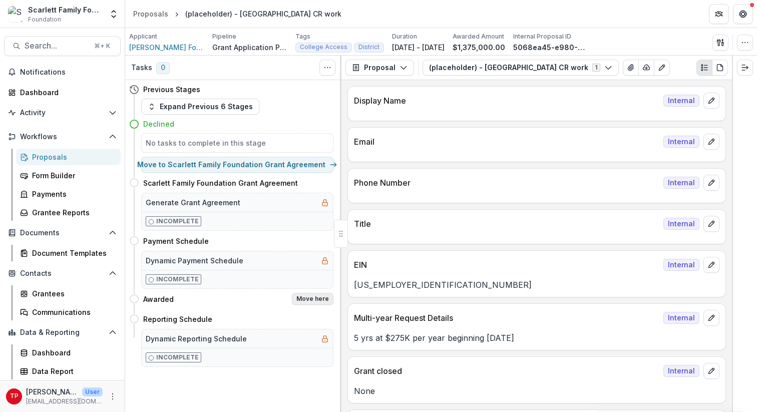
click at [310, 296] on button "Move here" at bounding box center [313, 299] width 42 height 12
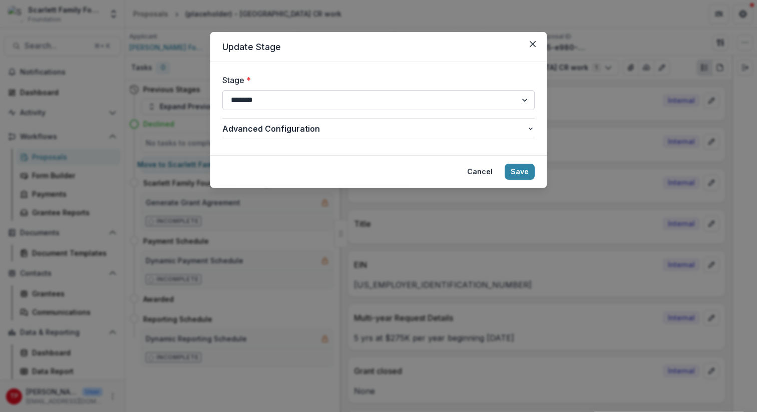
click at [523, 99] on select "**********" at bounding box center [378, 100] width 312 height 20
select select "********"
click at [222, 90] on select "**********" at bounding box center [378, 100] width 312 height 20
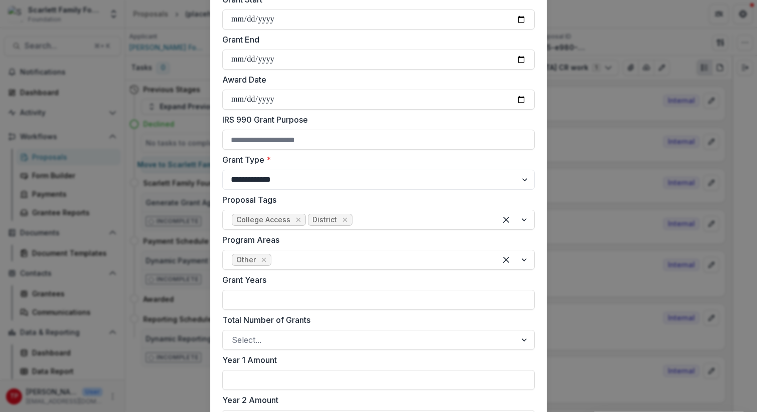
scroll to position [218, 0]
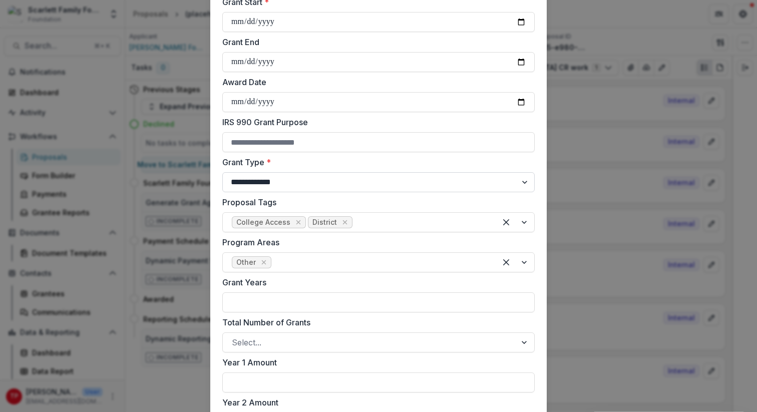
click at [522, 181] on select "**********" at bounding box center [378, 182] width 312 height 20
click at [222, 172] on select "**********" at bounding box center [378, 182] width 312 height 20
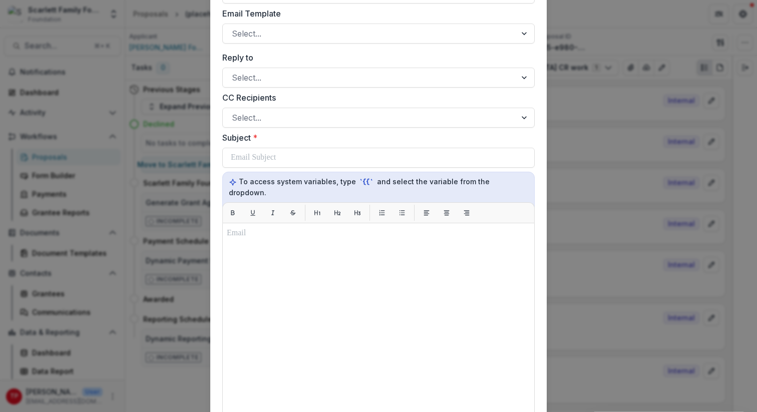
scroll to position [1126, 0]
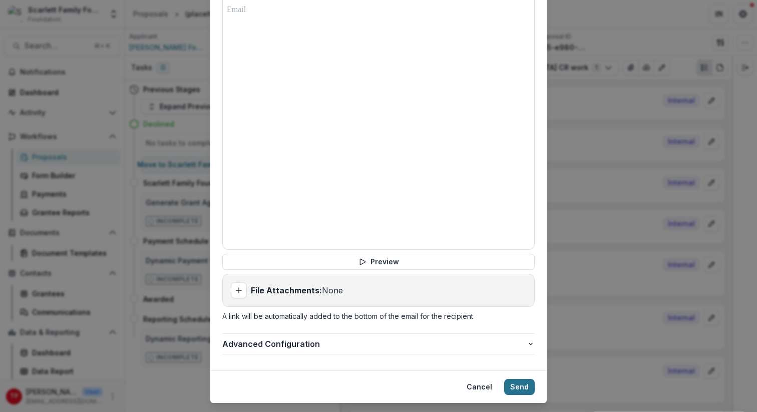
click at [515, 379] on button "Send" at bounding box center [519, 387] width 31 height 16
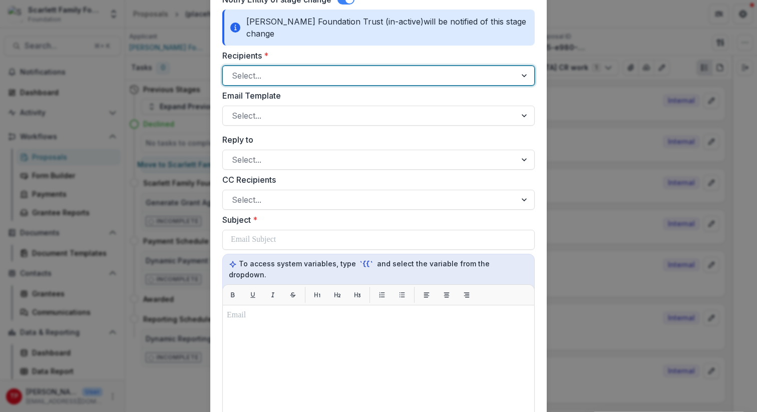
scroll to position [791, 0]
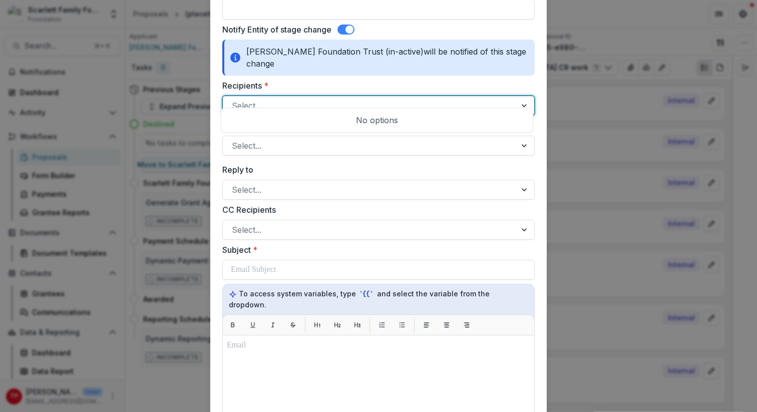
click at [523, 96] on div at bounding box center [525, 105] width 18 height 19
click at [519, 96] on div at bounding box center [525, 105] width 18 height 19
click at [521, 96] on div at bounding box center [525, 105] width 18 height 19
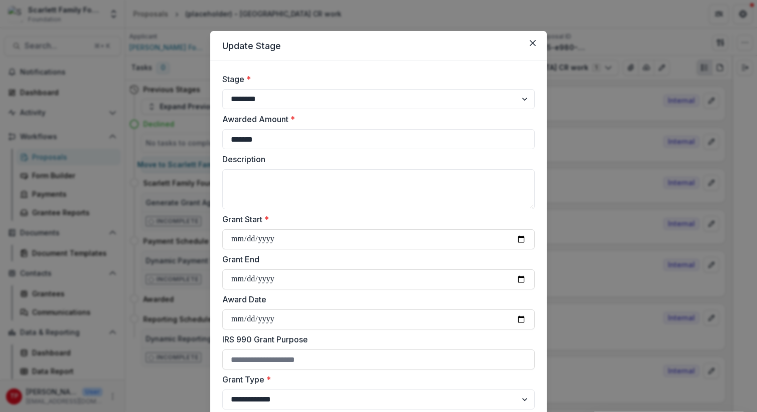
scroll to position [0, 0]
click at [290, 141] on input "*******" at bounding box center [378, 140] width 312 height 20
click at [524, 98] on select "**********" at bounding box center [378, 100] width 312 height 20
click at [347, 149] on input "*******" at bounding box center [378, 140] width 312 height 20
type input "*"
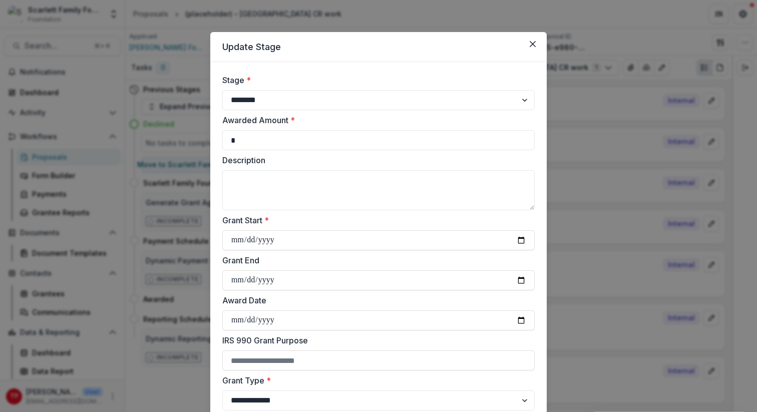
type input "*"
click at [443, 165] on label "Description" at bounding box center [375, 160] width 306 height 12
click at [443, 170] on textarea "Description" at bounding box center [378, 190] width 312 height 40
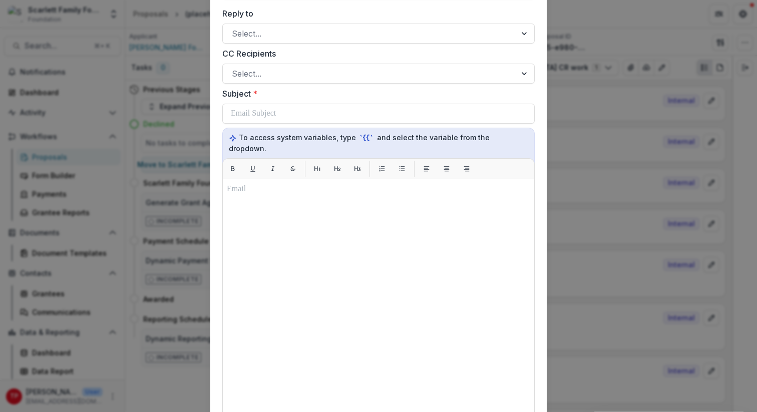
scroll to position [1126, 0]
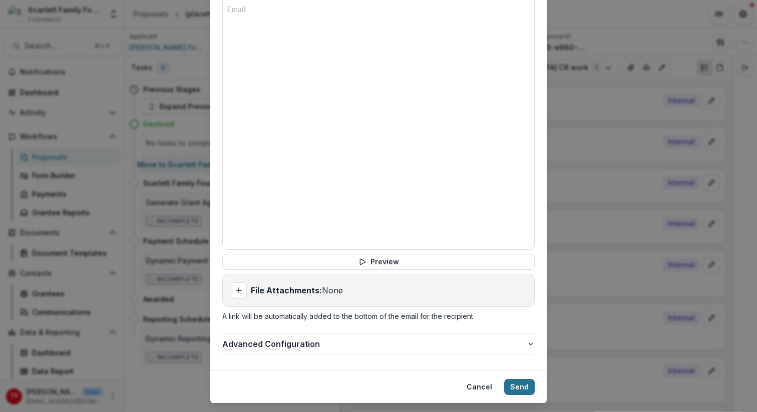
click at [516, 379] on button "Send" at bounding box center [519, 387] width 31 height 16
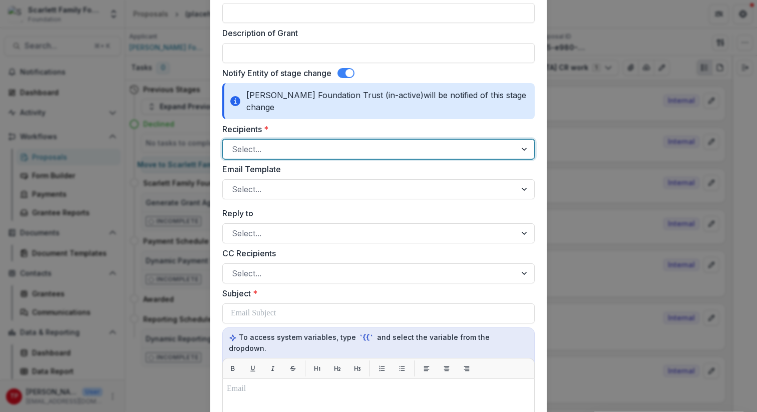
scroll to position [740, 0]
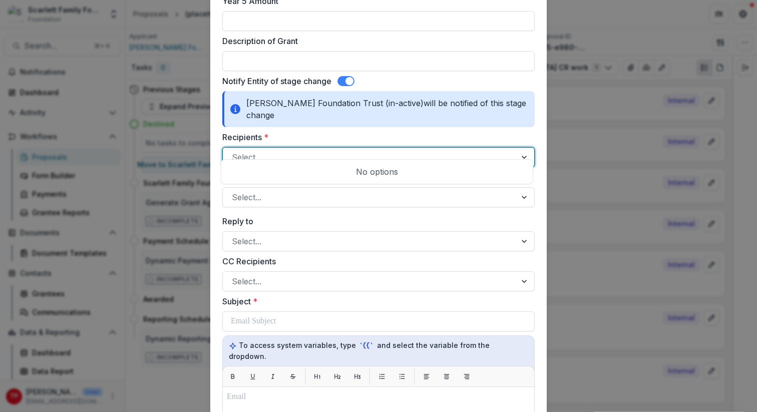
click at [523, 148] on div at bounding box center [525, 157] width 18 height 19
type input "*"
click at [657, 14] on div "**********" at bounding box center [378, 206] width 757 height 412
